Goal: Information Seeking & Learning: Learn about a topic

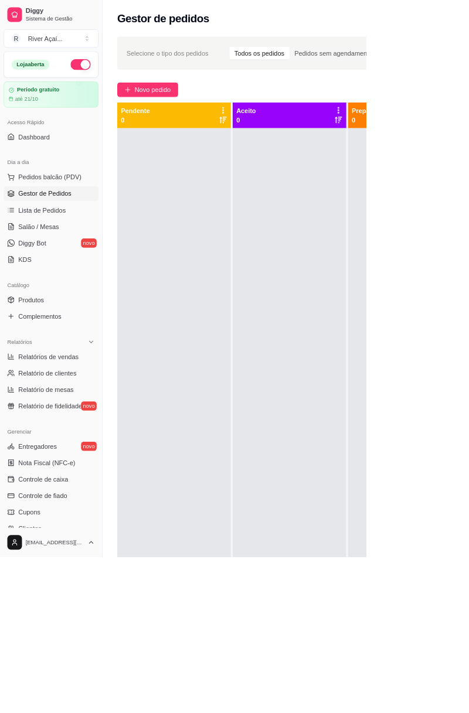
click at [40, 222] on span "Pedidos balcão (PDV)" at bounding box center [63, 227] width 81 height 12
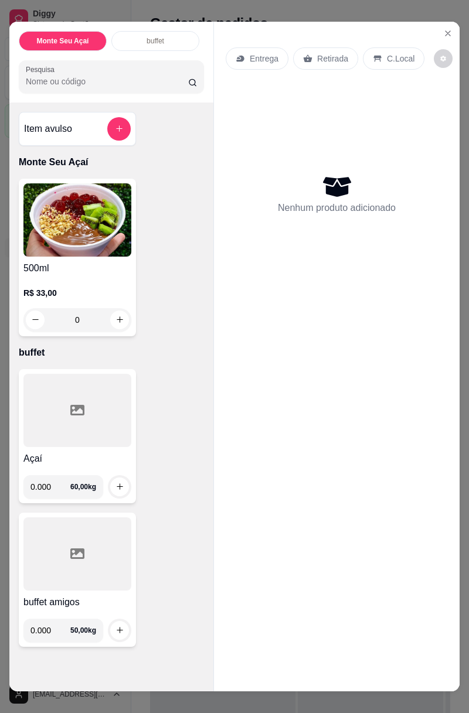
click at [62, 484] on input "0.000" at bounding box center [50, 486] width 40 height 23
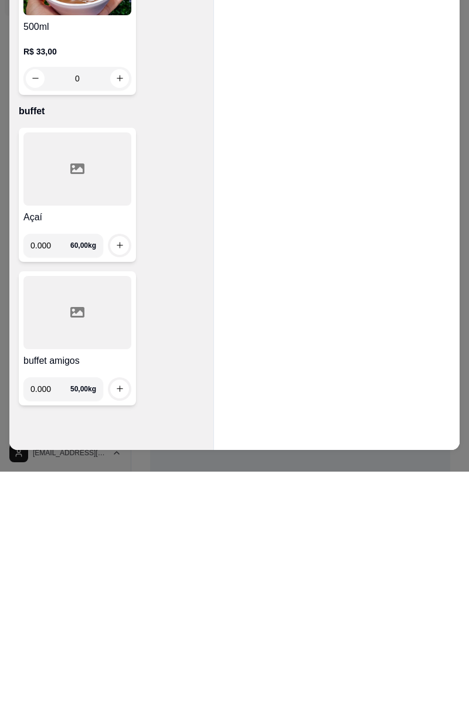
scroll to position [8, 0]
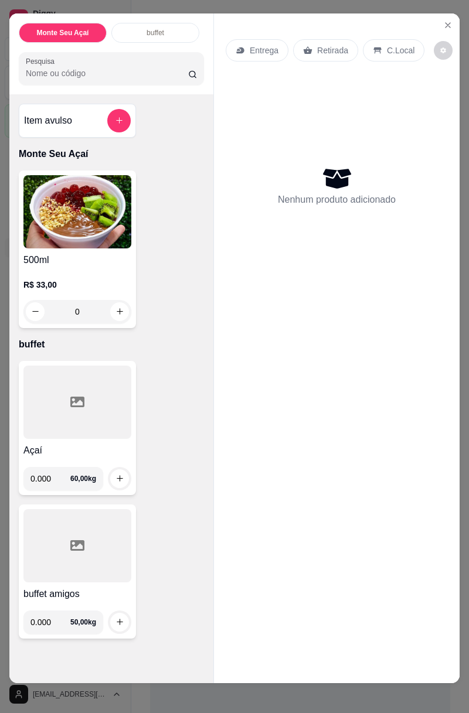
click at [63, 473] on input "0.000" at bounding box center [50, 478] width 40 height 23
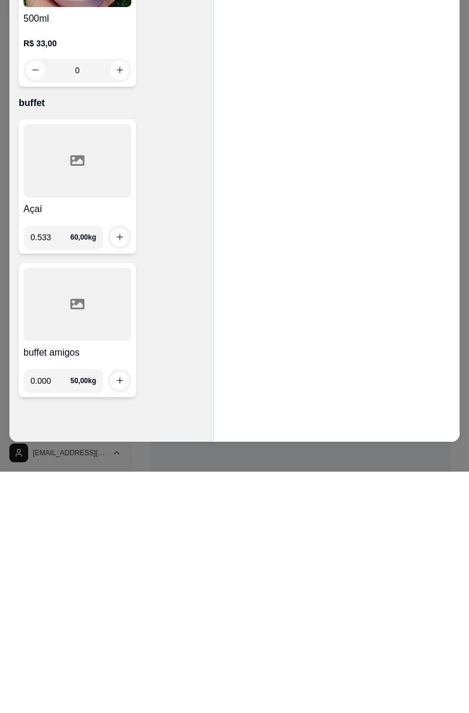
type input "0.533"
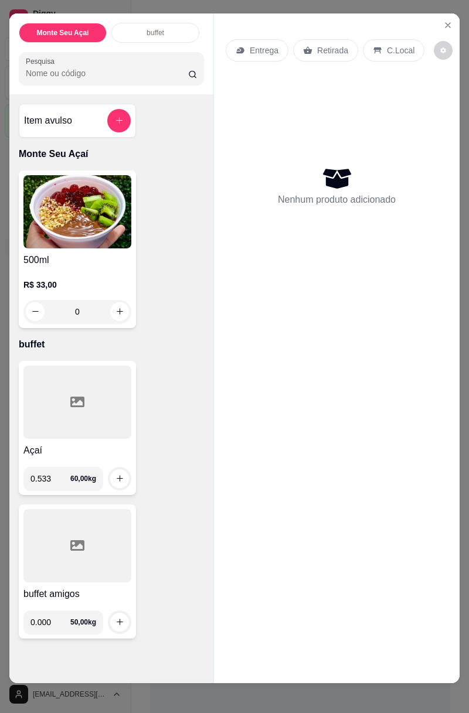
click at [119, 239] on img at bounding box center [77, 211] width 108 height 73
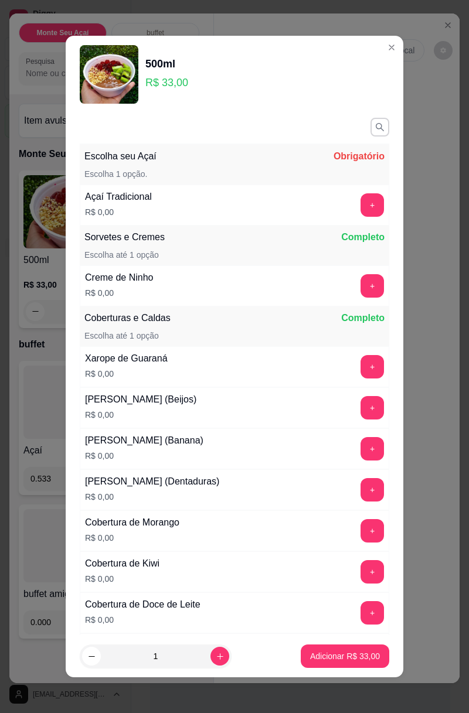
click at [434, 220] on div "Nenhum produto adicionado" at bounding box center [337, 186] width 222 height 230
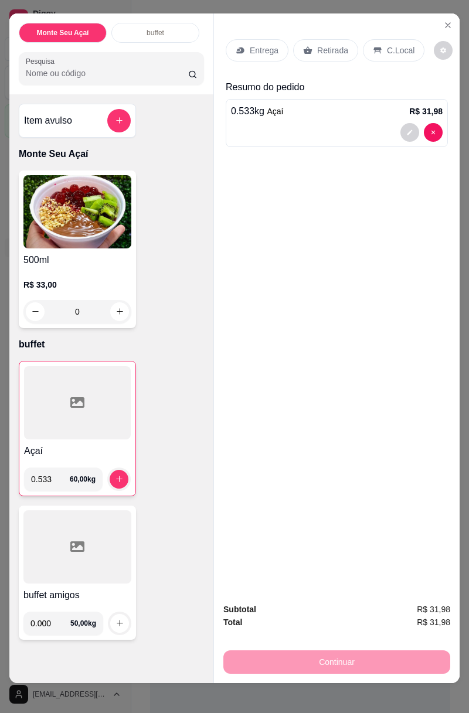
click at [116, 471] on button "increase-product-quantity" at bounding box center [119, 479] width 19 height 19
click at [393, 45] on p "C.Local" at bounding box center [401, 51] width 28 height 12
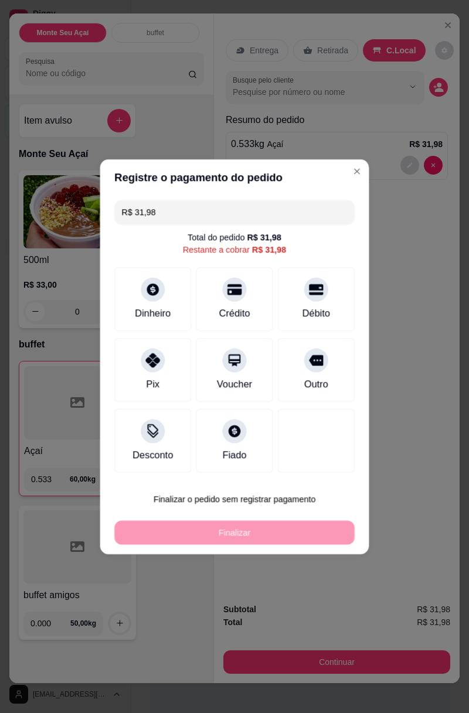
click at [344, 662] on div "Registre o pagamento do pedido R$ 31,98 Total do pedido R$ 31,98 Restante a cob…" at bounding box center [234, 356] width 480 height 730
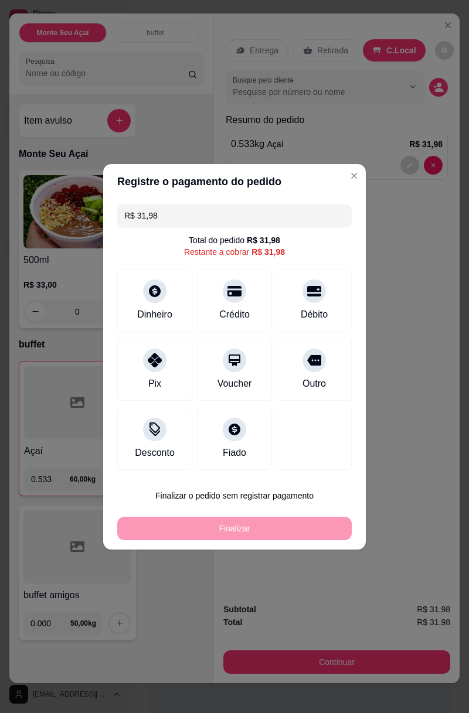
click at [253, 213] on input "R$ 31,98" at bounding box center [234, 215] width 220 height 23
type input "R$ 4,00"
click at [171, 288] on div "Dinheiro" at bounding box center [154, 301] width 75 height 62
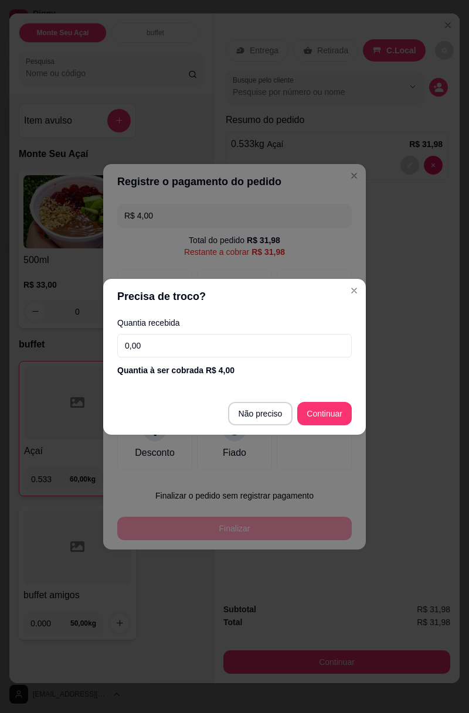
click at [280, 343] on input "0,00" at bounding box center [234, 345] width 234 height 23
type input "4,00"
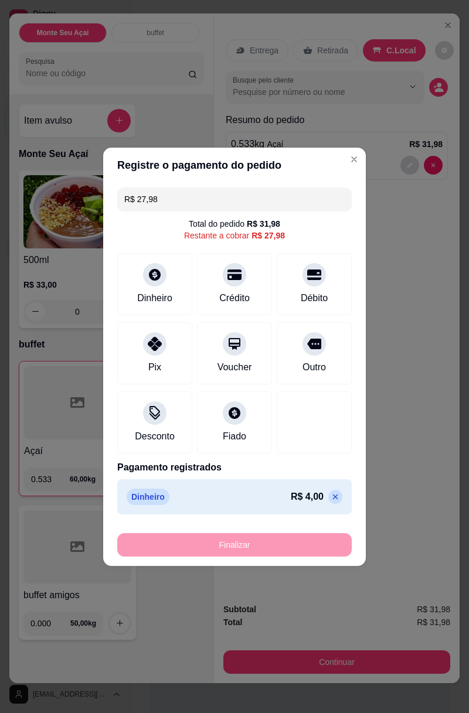
click at [330, 410] on div at bounding box center [314, 422] width 75 height 62
click at [305, 282] on div "Débito" at bounding box center [314, 284] width 75 height 62
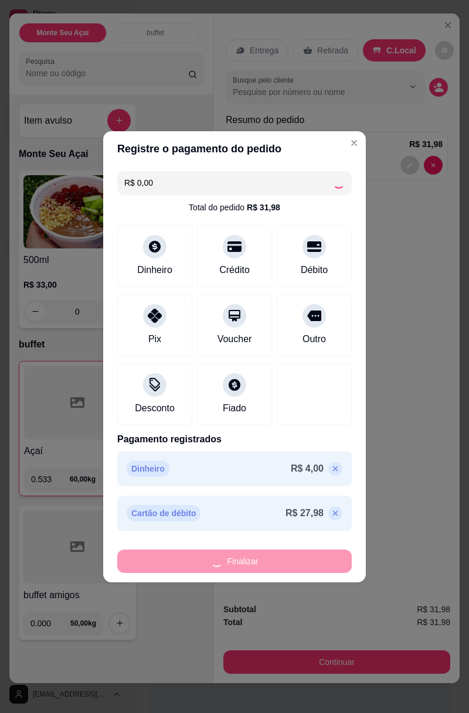
click at [311, 561] on div "Finalizar" at bounding box center [234, 561] width 234 height 23
type input "-R$ 31,98"
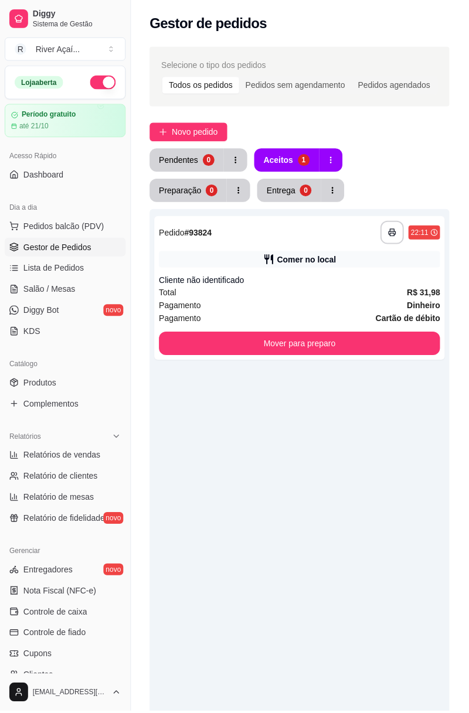
click at [299, 161] on div "1" at bounding box center [305, 161] width 12 height 12
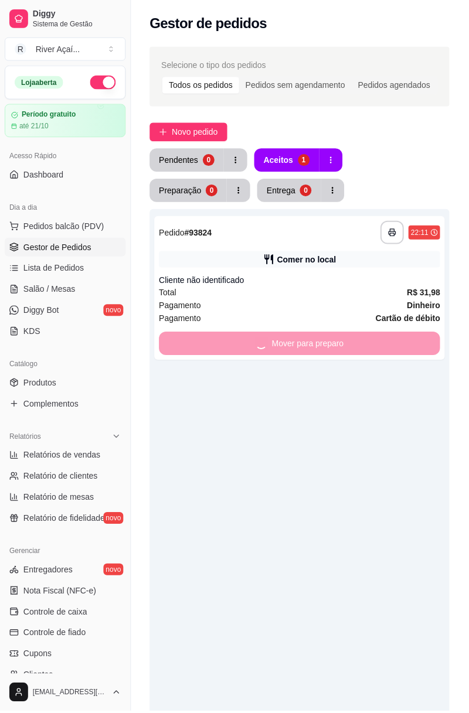
click at [369, 349] on div "Mover para preparo" at bounding box center [300, 344] width 282 height 23
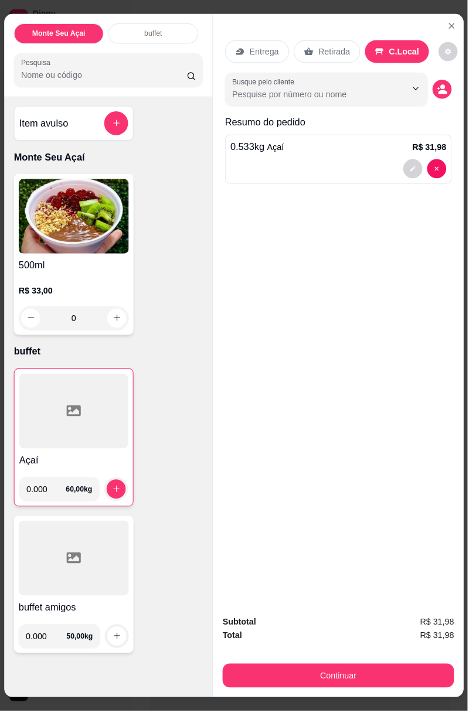
click at [304, 172] on div at bounding box center [339, 168] width 216 height 19
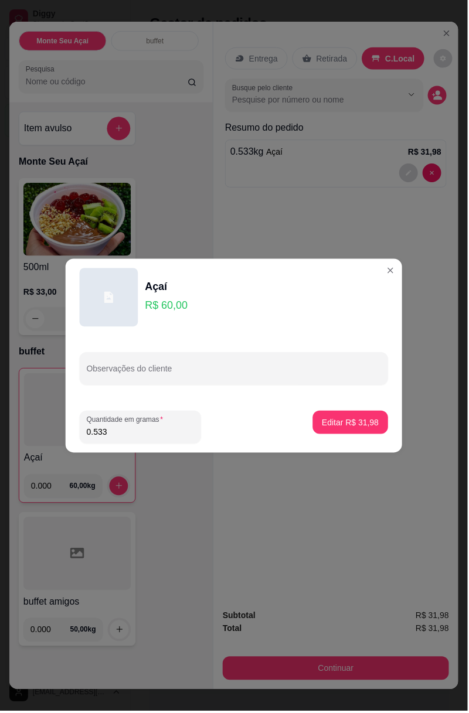
click at [384, 277] on button "Close" at bounding box center [391, 271] width 19 height 19
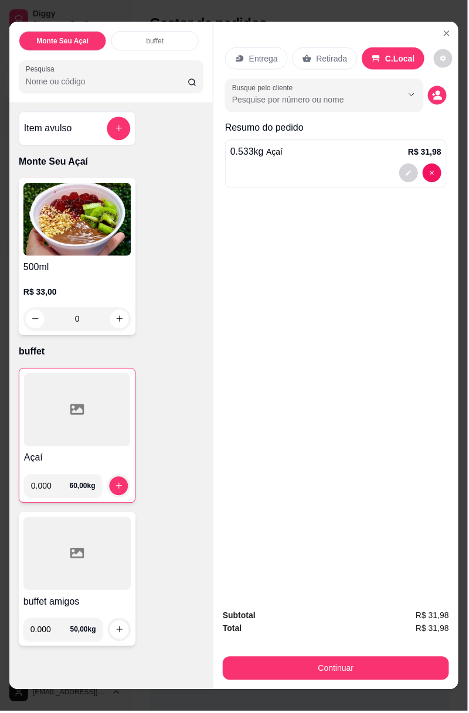
click at [385, 276] on div "Entrega Retirada C.Local Busque pelo cliente Resumo do pedido 0.533 kg Açaí R$ …" at bounding box center [337, 312] width 246 height 581
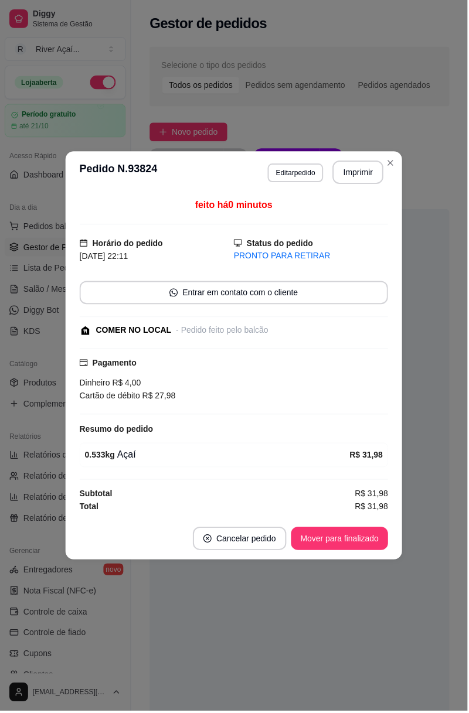
click at [447, 42] on div "**********" at bounding box center [234, 356] width 469 height 713
click at [134, 246] on strong "Horário do pedido" at bounding box center [128, 243] width 71 height 9
click at [350, 537] on div "Mover para finalizado" at bounding box center [332, 540] width 114 height 23
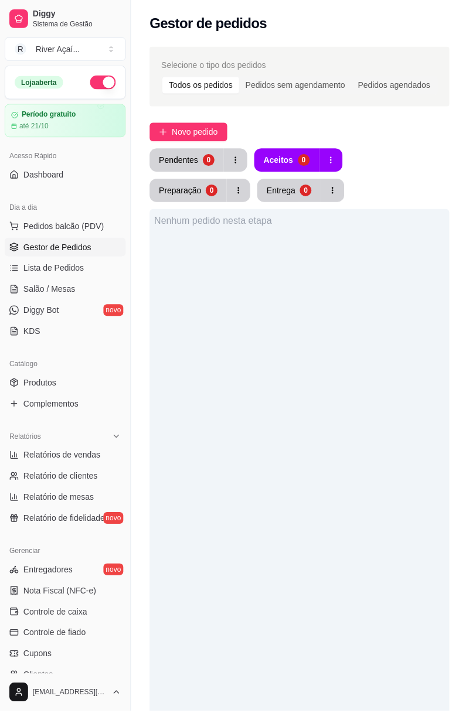
click at [397, 191] on div "Pendentes 0 Aceitos 0 Preparação 0 Entrega 0" at bounding box center [300, 176] width 301 height 54
click at [86, 456] on span "Relatórios de vendas" at bounding box center [61, 457] width 77 height 12
select select "ALL"
select select "0"
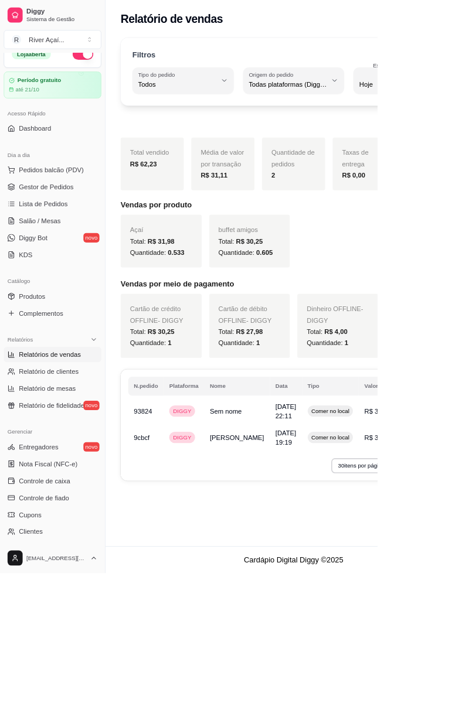
scroll to position [4, 0]
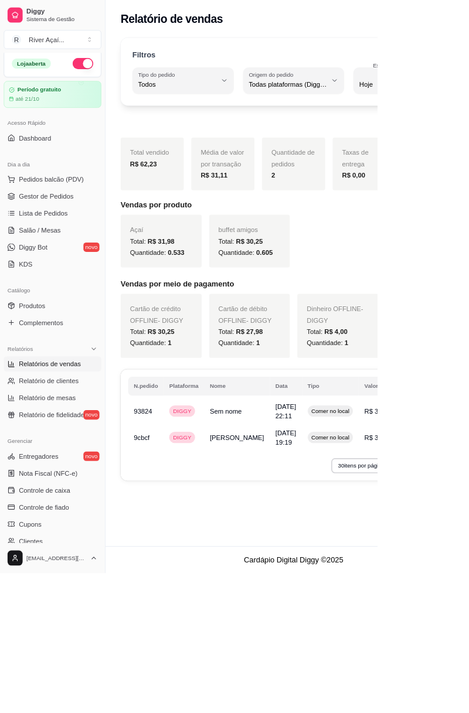
click at [27, 171] on span "Dashboard" at bounding box center [43, 172] width 40 height 12
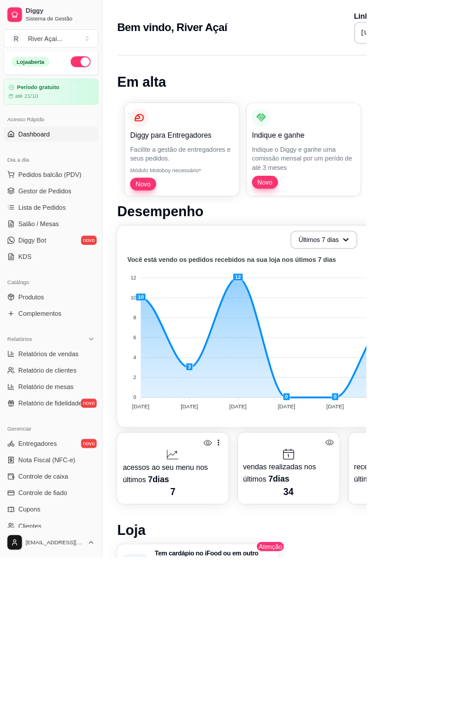
click at [437, 297] on button "Últimos 7 dias" at bounding box center [415, 306] width 86 height 23
click at [428, 309] on button "Últimos 7 dias" at bounding box center [414, 307] width 83 height 23
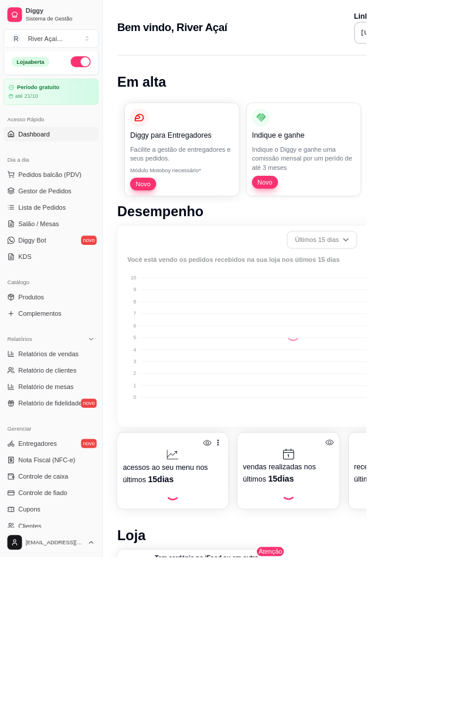
click at [408, 355] on span "Últimos 15 dias" at bounding box center [414, 354] width 94 height 11
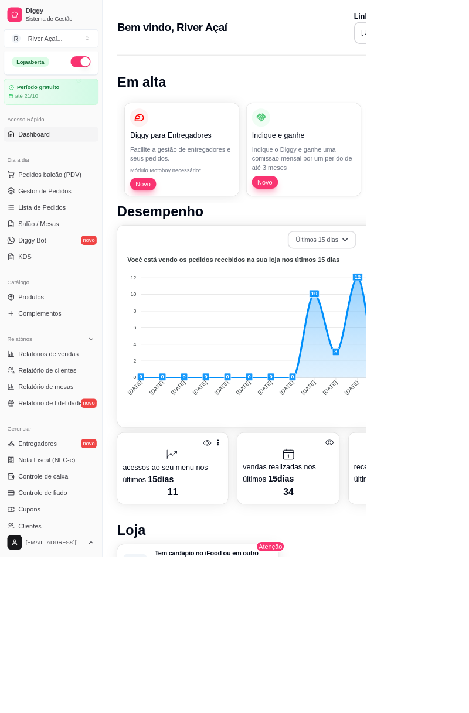
click at [441, 306] on icon "button" at bounding box center [441, 307] width 7 height 4
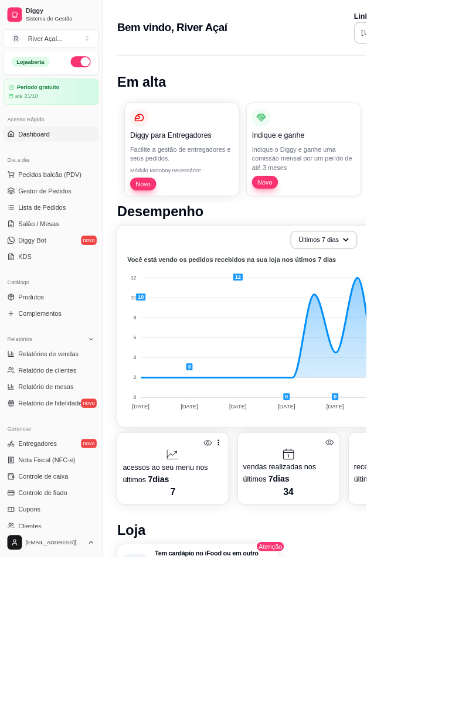
click at [407, 340] on span "Últimos 7 dias" at bounding box center [412, 335] width 94 height 11
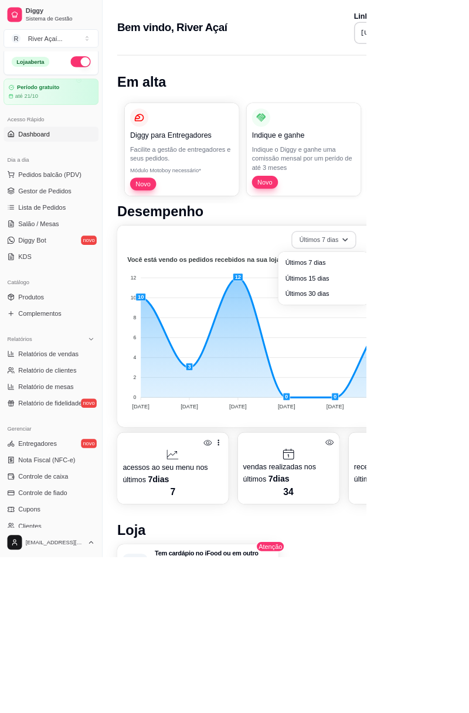
click at [438, 306] on icon "button" at bounding box center [441, 307] width 7 height 4
click at [409, 353] on span "Últimos 15 dias" at bounding box center [414, 354] width 94 height 11
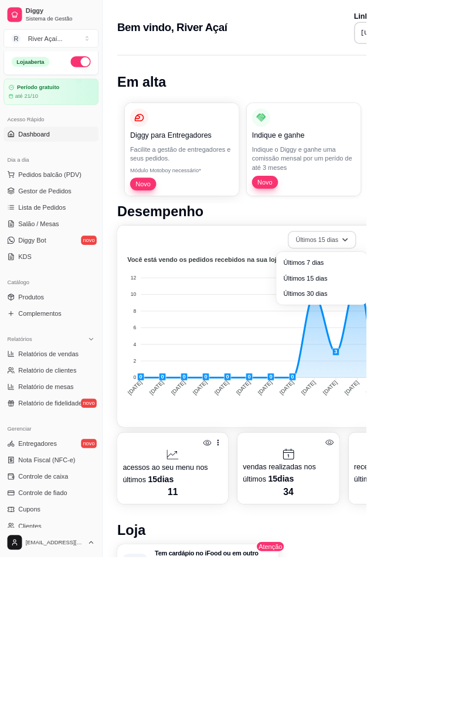
click at [440, 304] on icon "button" at bounding box center [441, 307] width 8 height 8
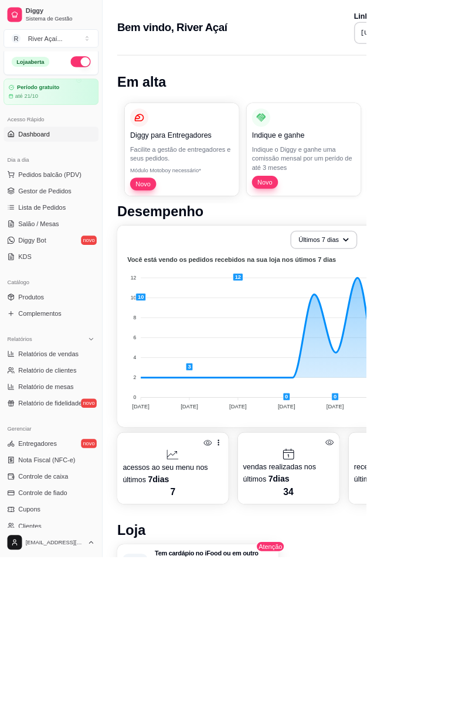
click at [406, 337] on span "Últimos 7 dias" at bounding box center [412, 335] width 94 height 11
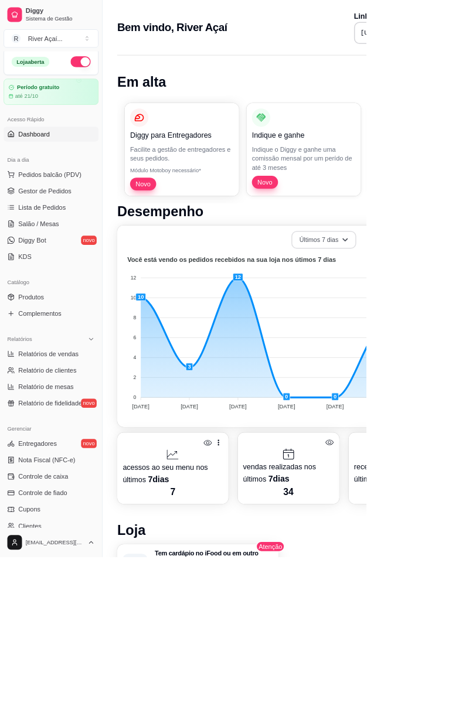
click at [442, 306] on icon "button" at bounding box center [442, 307] width 8 height 8
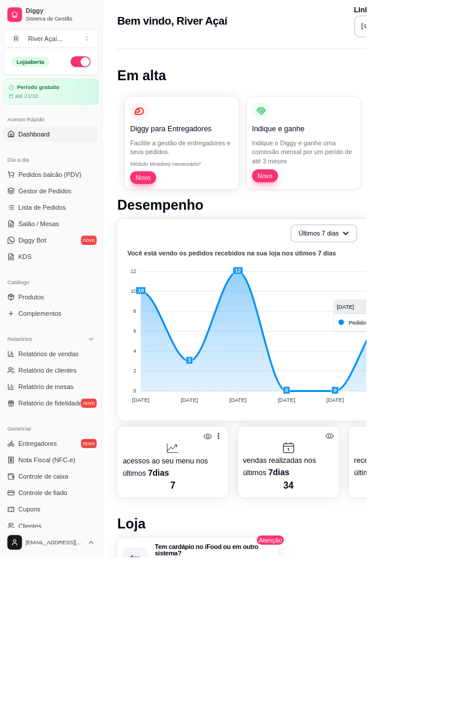
scroll to position [11, 0]
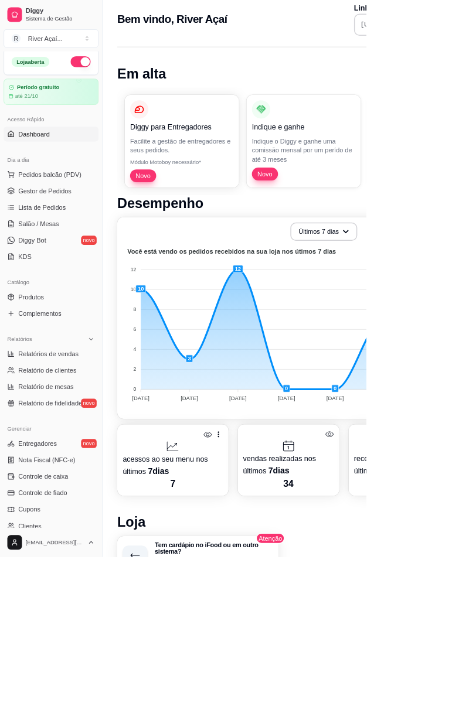
click at [43, 452] on span "Relatórios de vendas" at bounding box center [61, 453] width 77 height 12
select select "ALL"
select select "0"
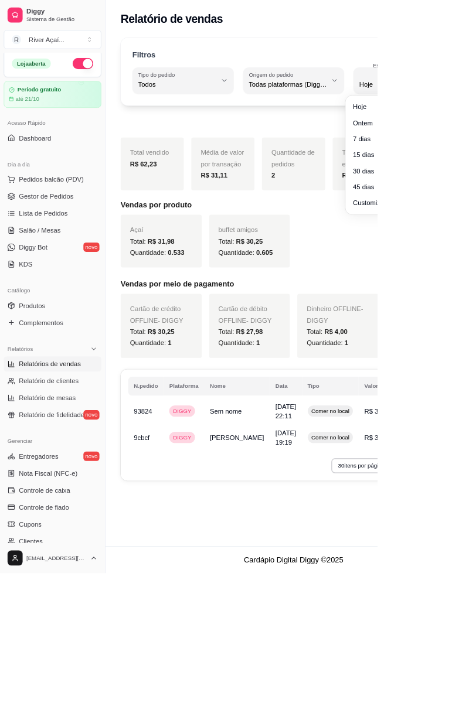
type input "-1"
select select "-1"
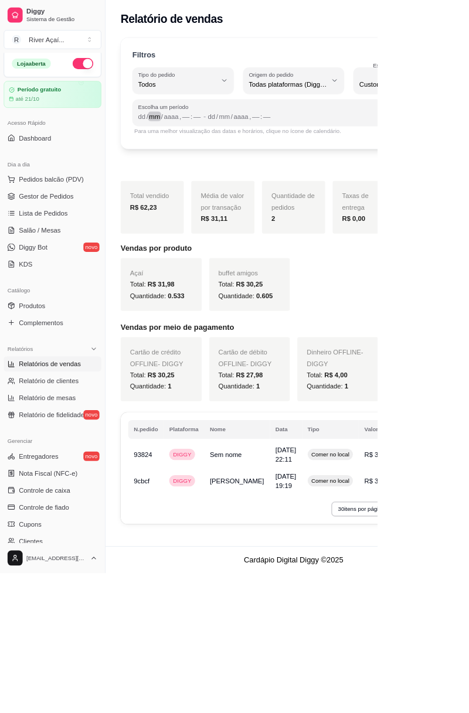
click at [192, 141] on div "mm" at bounding box center [192, 145] width 16 height 12
click at [176, 145] on div "dd" at bounding box center [177, 145] width 12 height 12
click at [264, 145] on div "dd" at bounding box center [259, 145] width 12 height 12
type input "0"
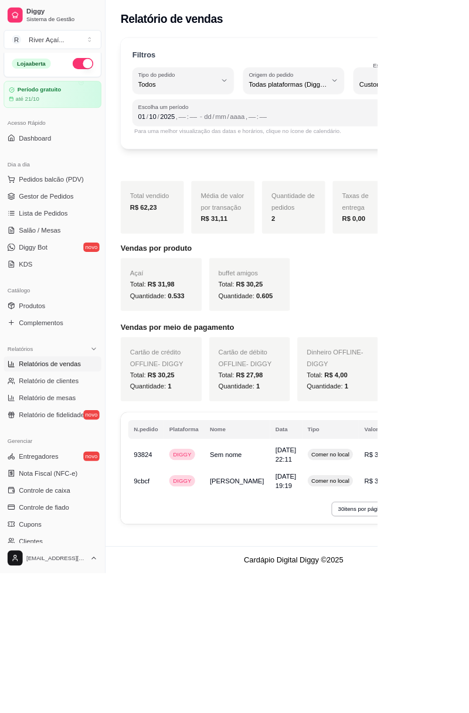
select select "0"
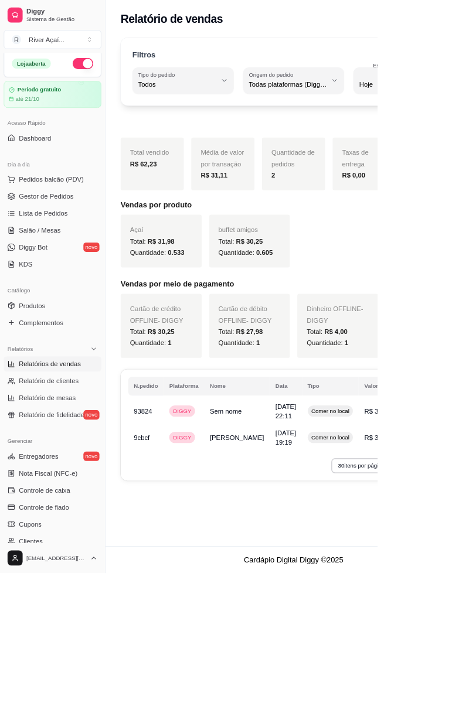
click at [468, 131] on div "Filtros ALL Tipo do pedido Todos Entrega Retirada Mesa Consumo local Tipo do pe…" at bounding box center [365, 326] width 468 height 573
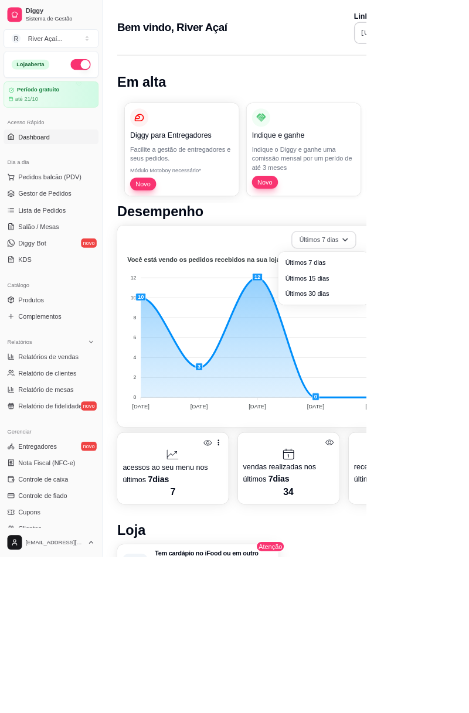
click at [423, 309] on button "Últimos 7 dias" at bounding box center [414, 307] width 83 height 23
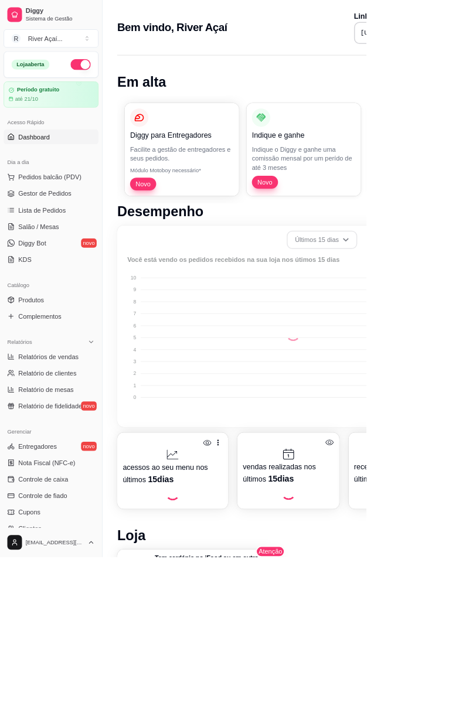
click at [421, 356] on span "Últimos 15 dias" at bounding box center [414, 354] width 94 height 11
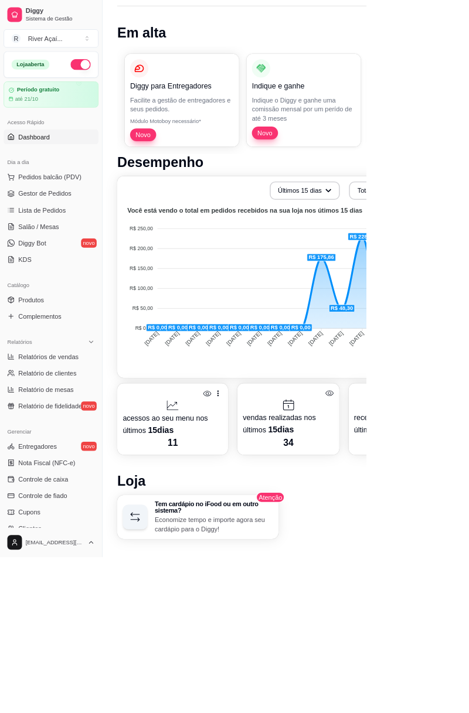
scroll to position [56, 0]
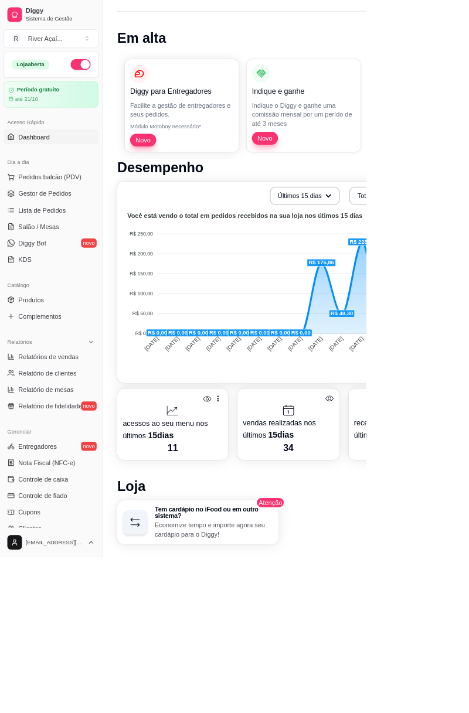
click at [45, 452] on span "Relatórios de vendas" at bounding box center [61, 457] width 77 height 12
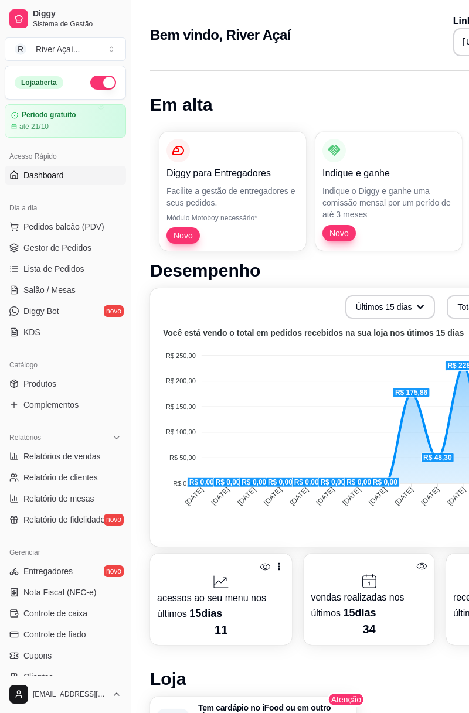
select select "ALL"
select select "0"
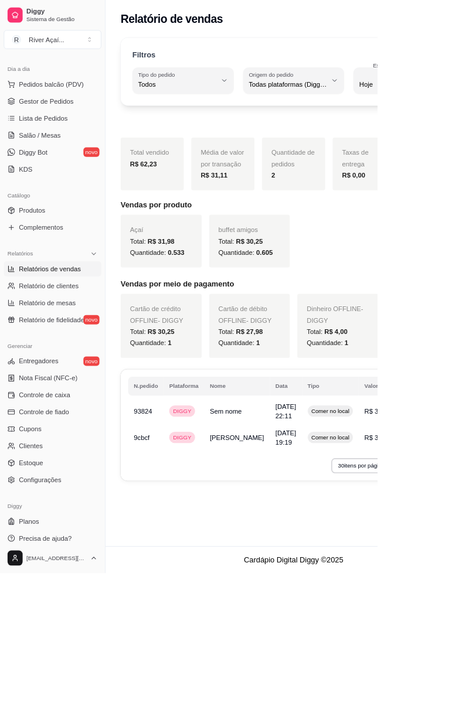
scroll to position [129, 0]
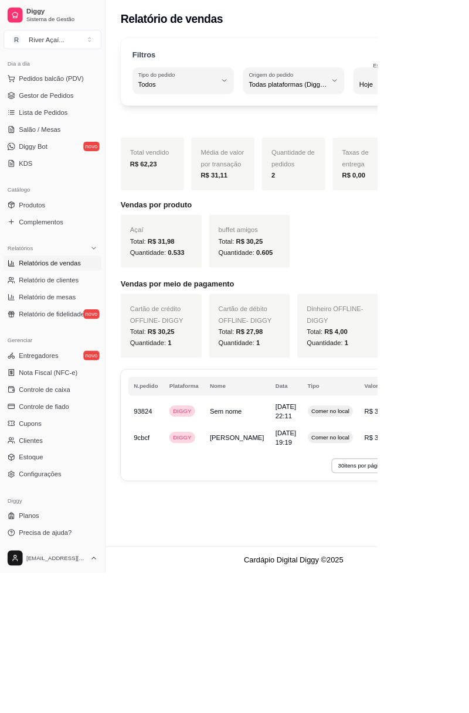
click at [33, 636] on span "Planos" at bounding box center [35, 642] width 25 height 12
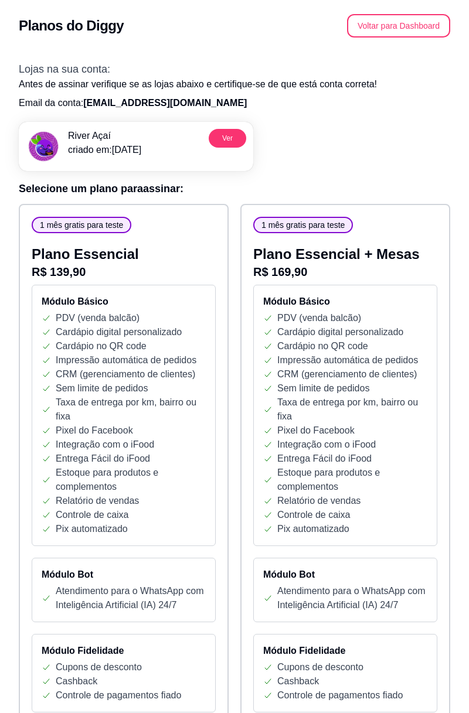
click at [410, 26] on button "Voltar para Dashboard" at bounding box center [398, 25] width 103 height 23
click at [429, 19] on button "Voltar para Dashboard" at bounding box center [398, 25] width 103 height 23
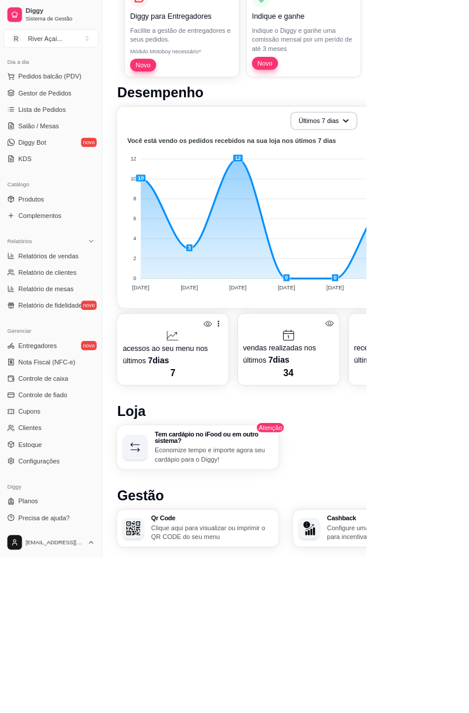
scroll to position [128, 0]
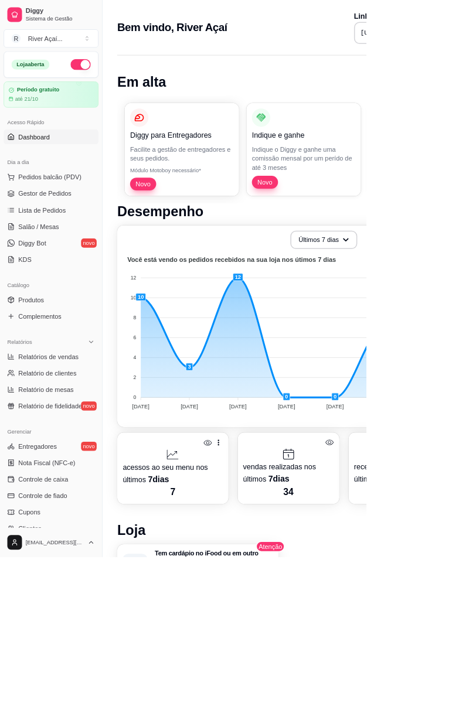
click at [23, 252] on span "Gestor de Pedidos" at bounding box center [57, 248] width 68 height 12
